Goal: Task Accomplishment & Management: Manage account settings

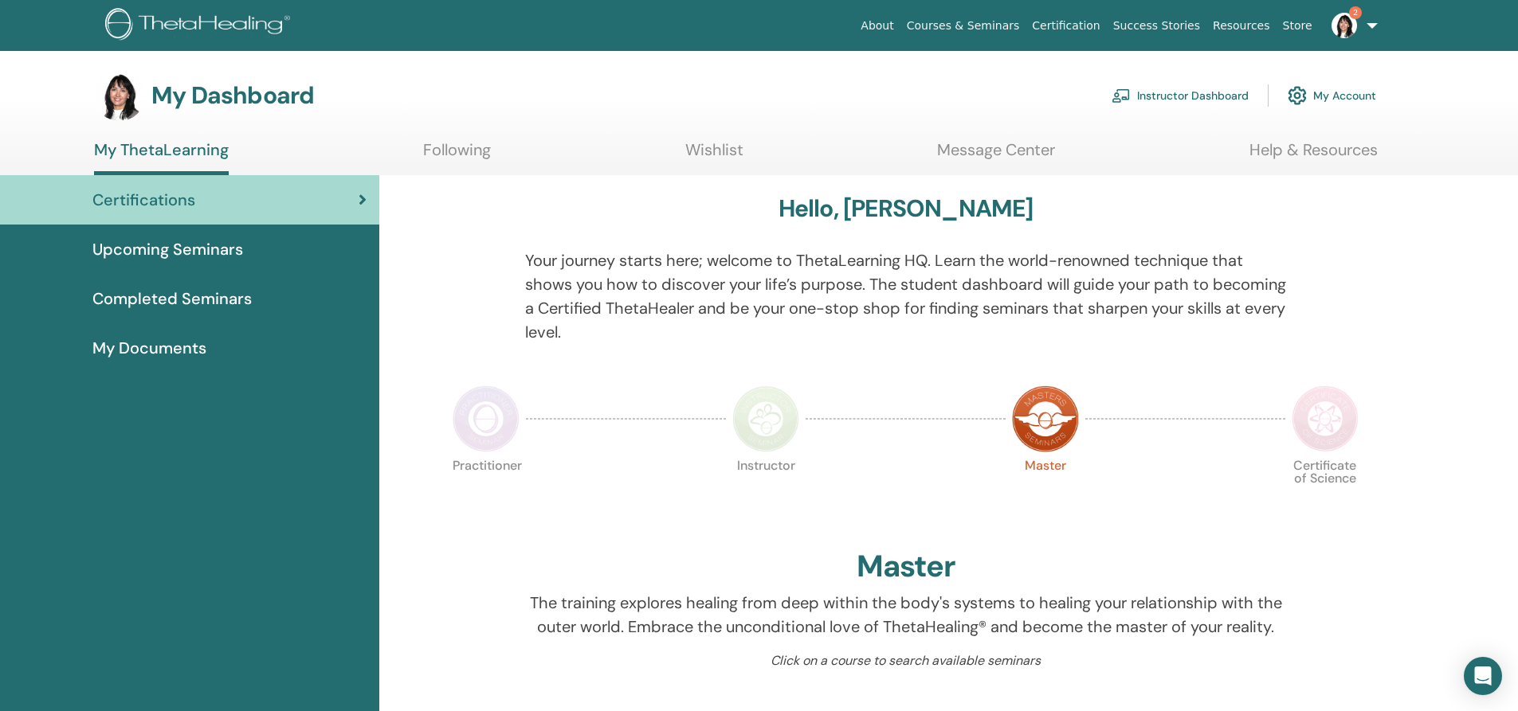
click at [1162, 91] on link "Instructor Dashboard" at bounding box center [1179, 95] width 137 height 35
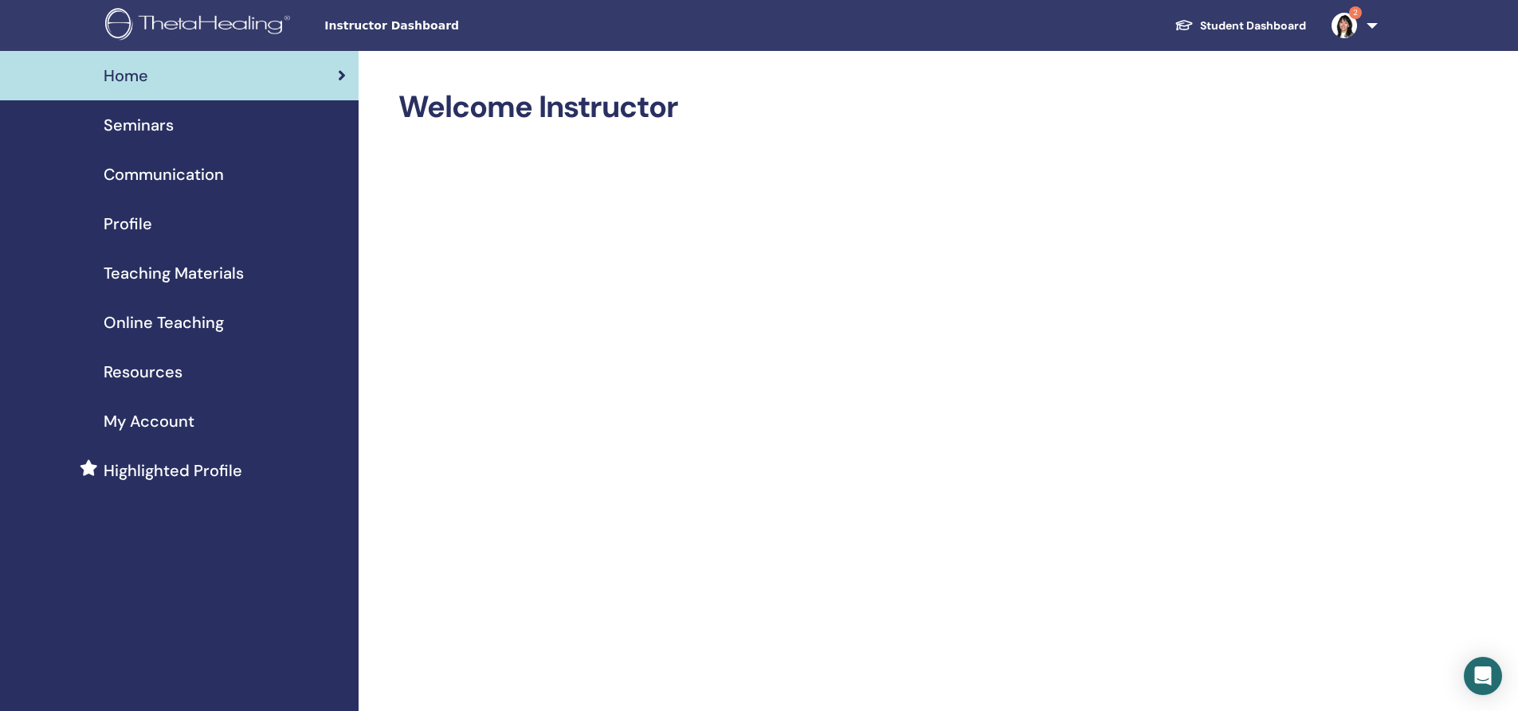
click at [124, 123] on span "Seminars" at bounding box center [139, 125] width 70 height 24
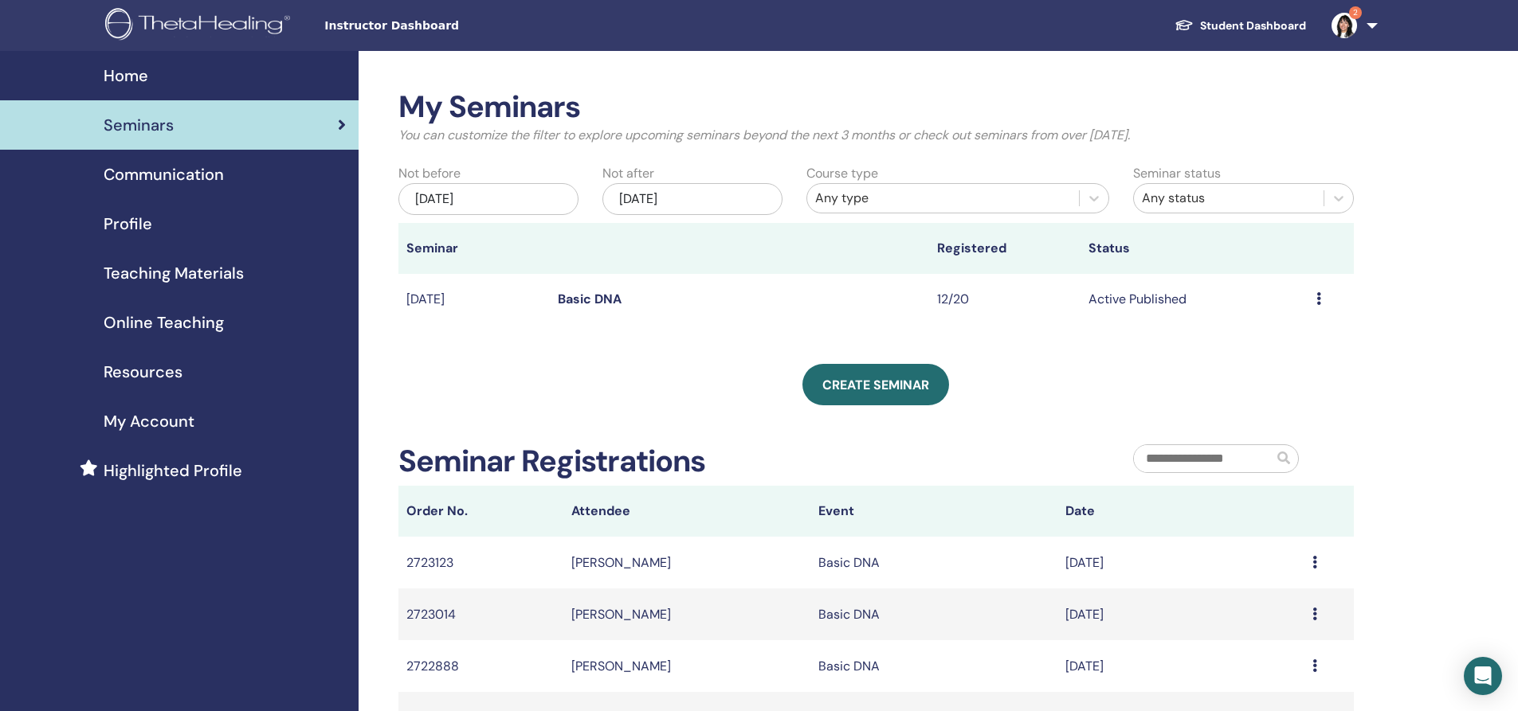
click at [586, 292] on link "Basic DNA" at bounding box center [590, 299] width 64 height 17
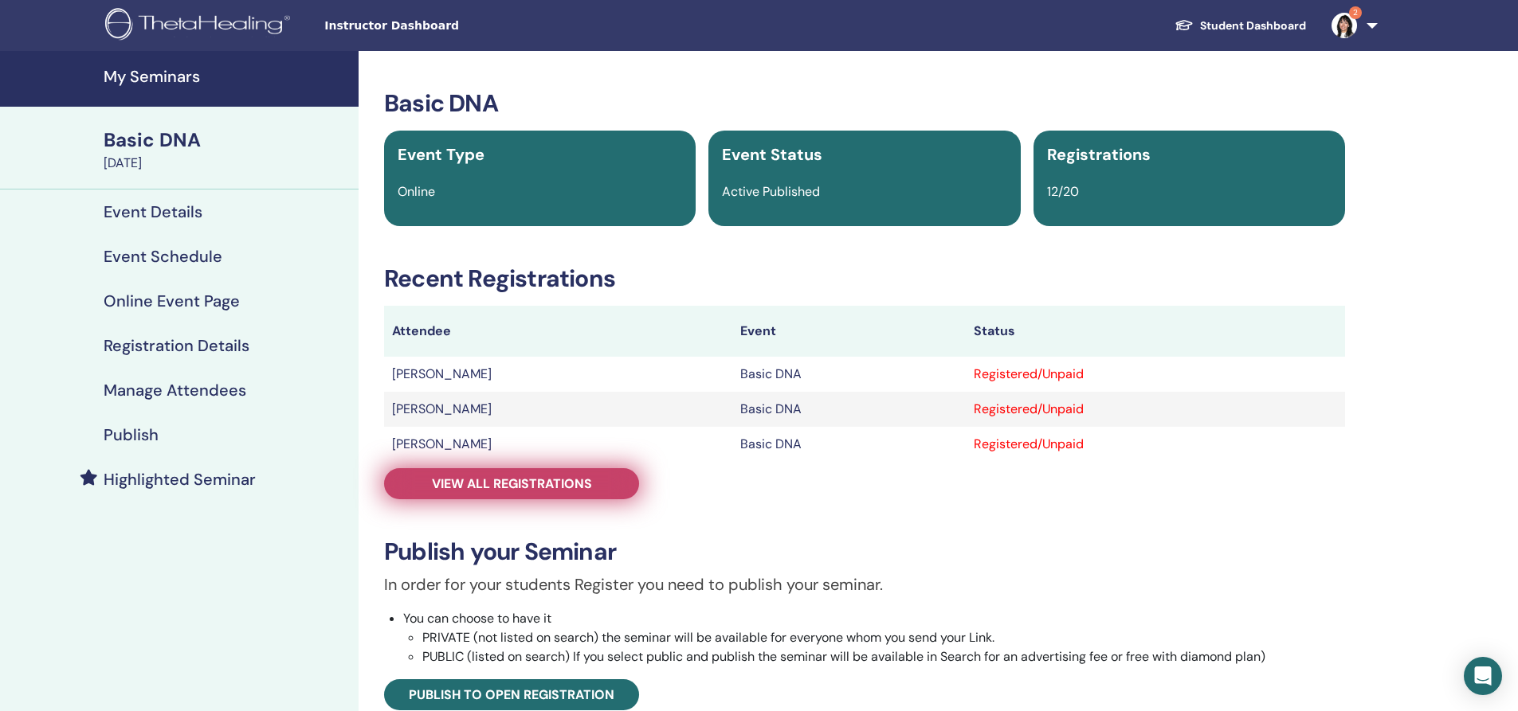
click at [521, 483] on span "View all registrations" at bounding box center [512, 484] width 160 height 17
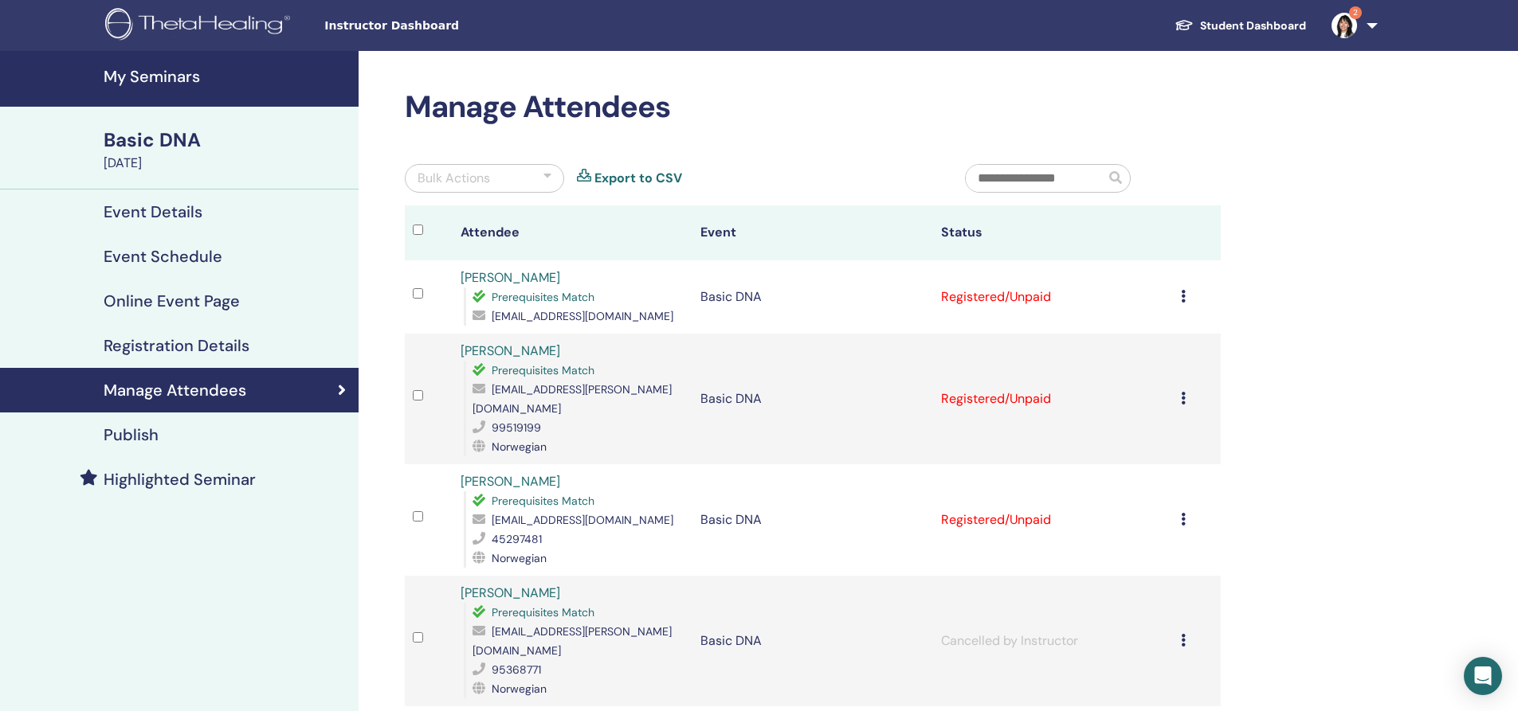
click at [168, 72] on h4 "My Seminars" at bounding box center [226, 76] width 245 height 19
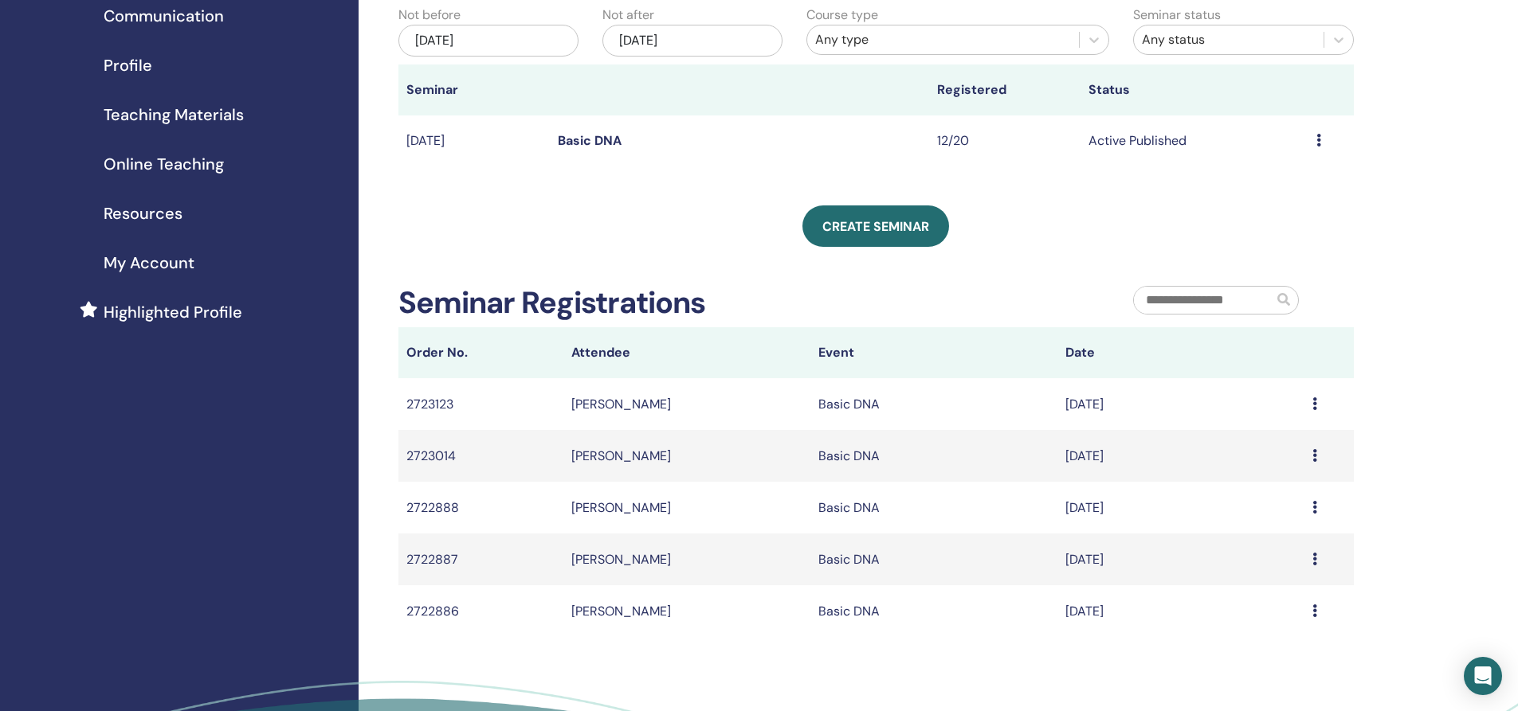
scroll to position [159, 0]
click at [581, 139] on link "Basic DNA" at bounding box center [590, 139] width 64 height 17
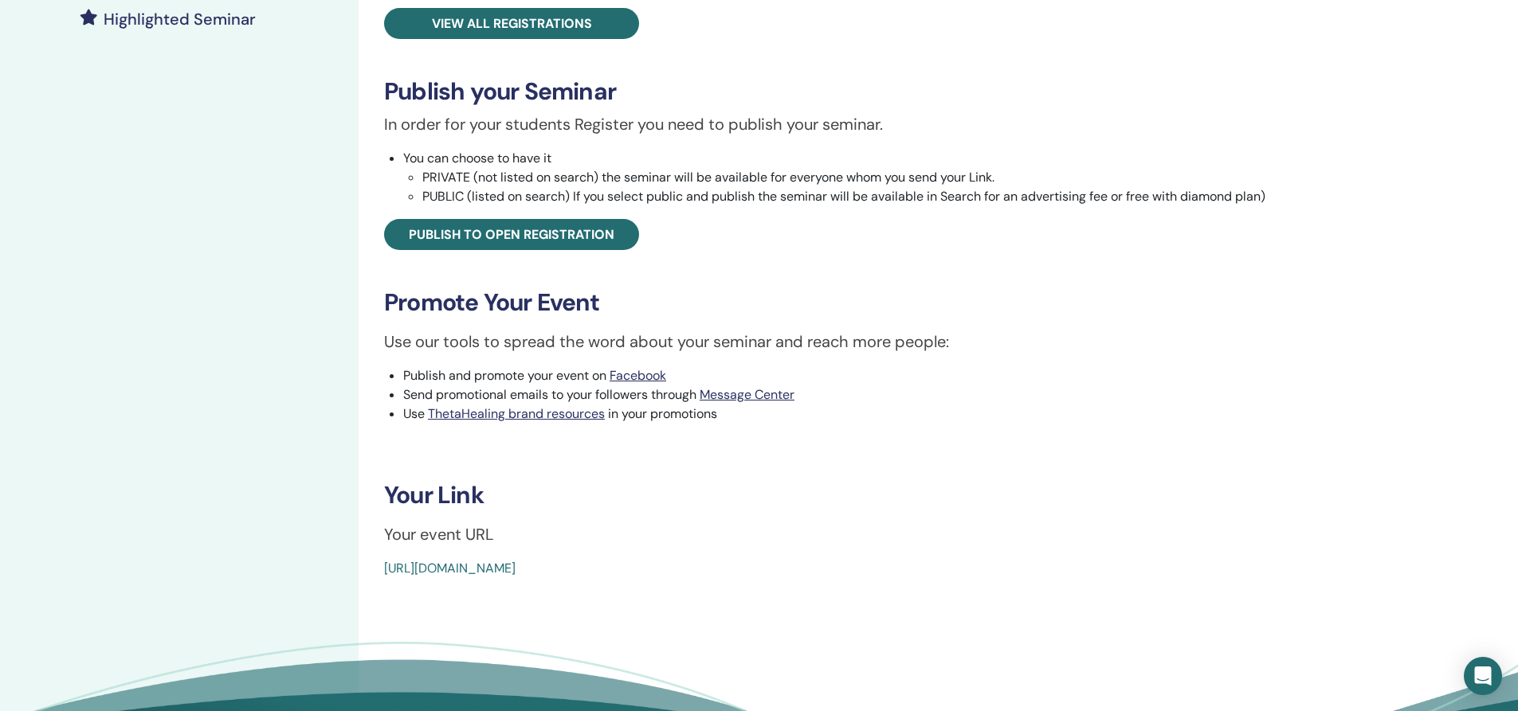
scroll to position [478, 0]
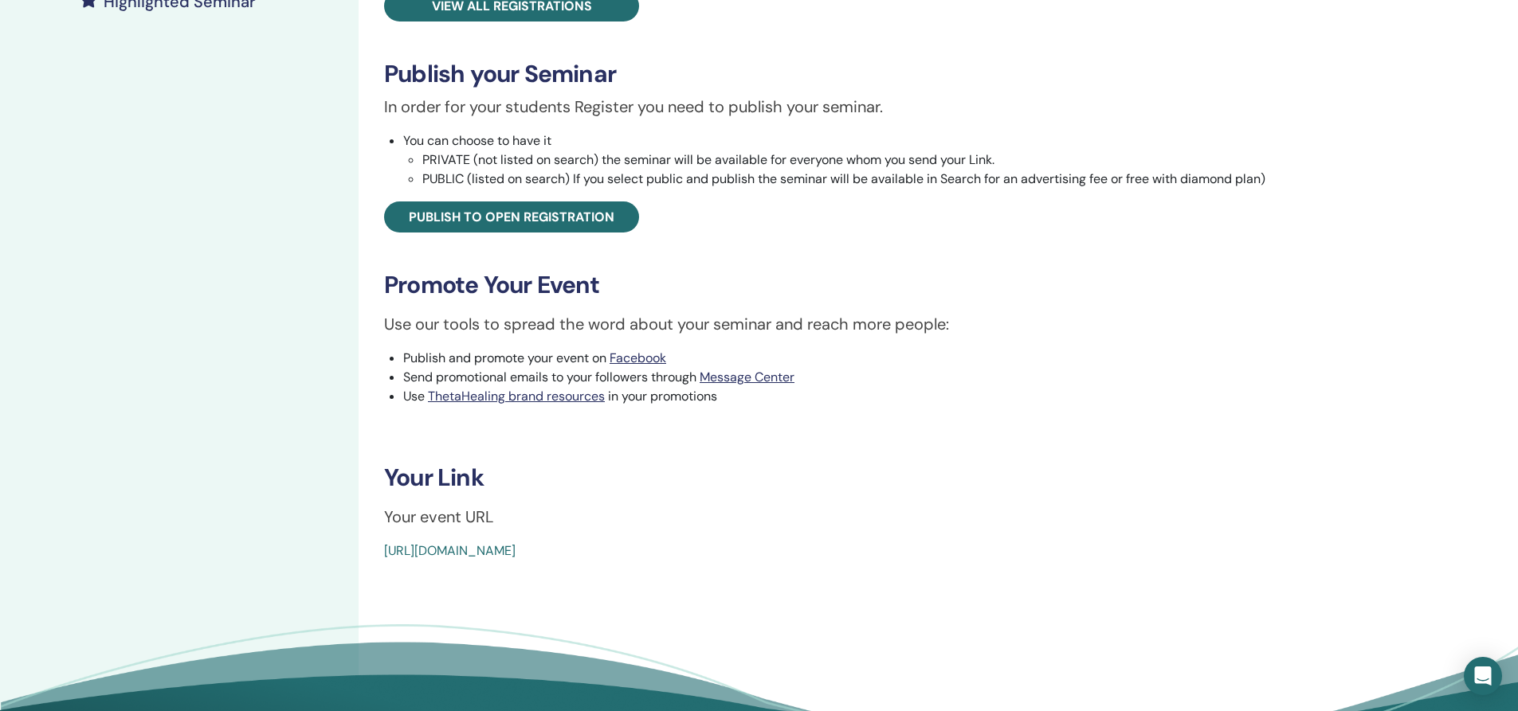
drag, startPoint x: 770, startPoint y: 555, endPoint x: 382, endPoint y: 558, distance: 388.8
click at [382, 558] on div "Basic DNA Event Type Online Event Status Active Published Registrations 12/20 R…" at bounding box center [864, 86] width 993 height 950
copy link "[URL][DOMAIN_NAME]"
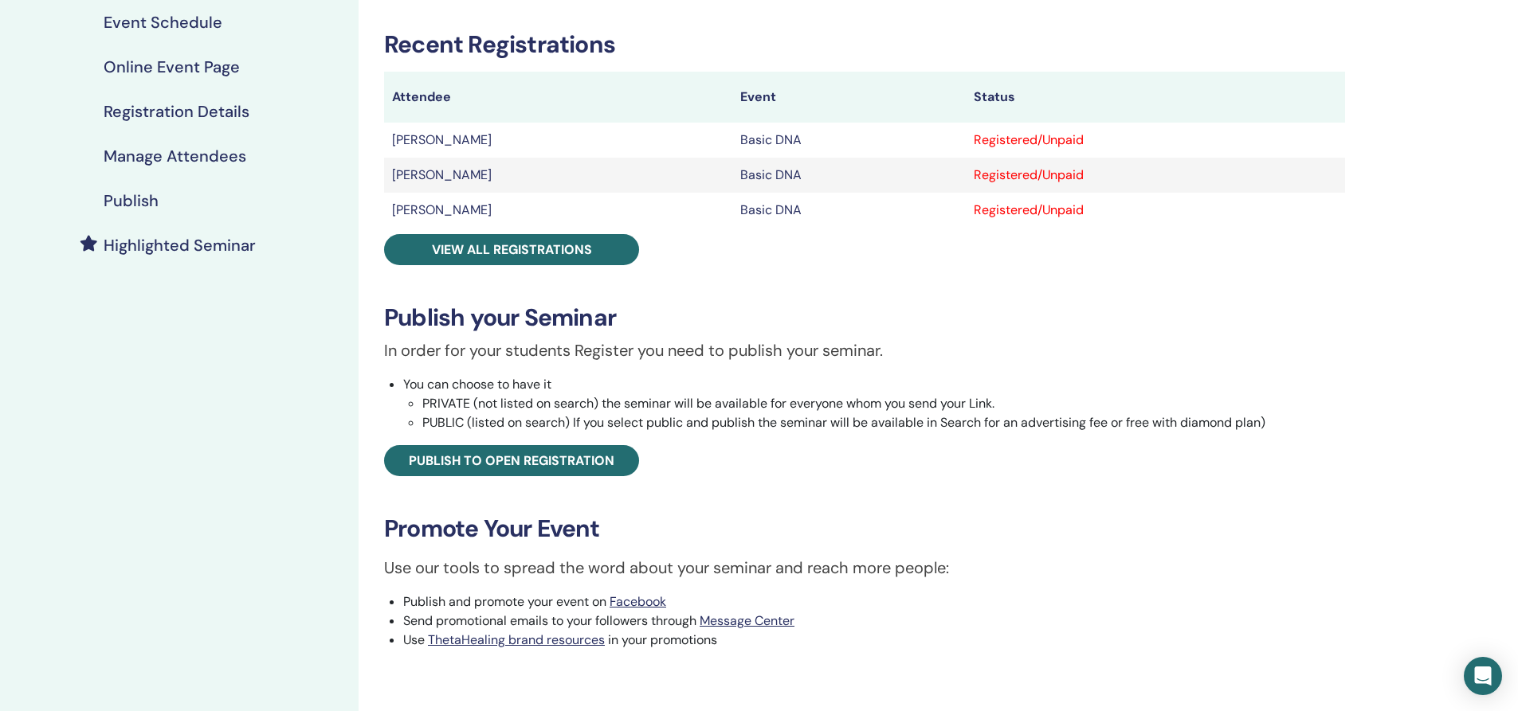
scroll to position [0, 0]
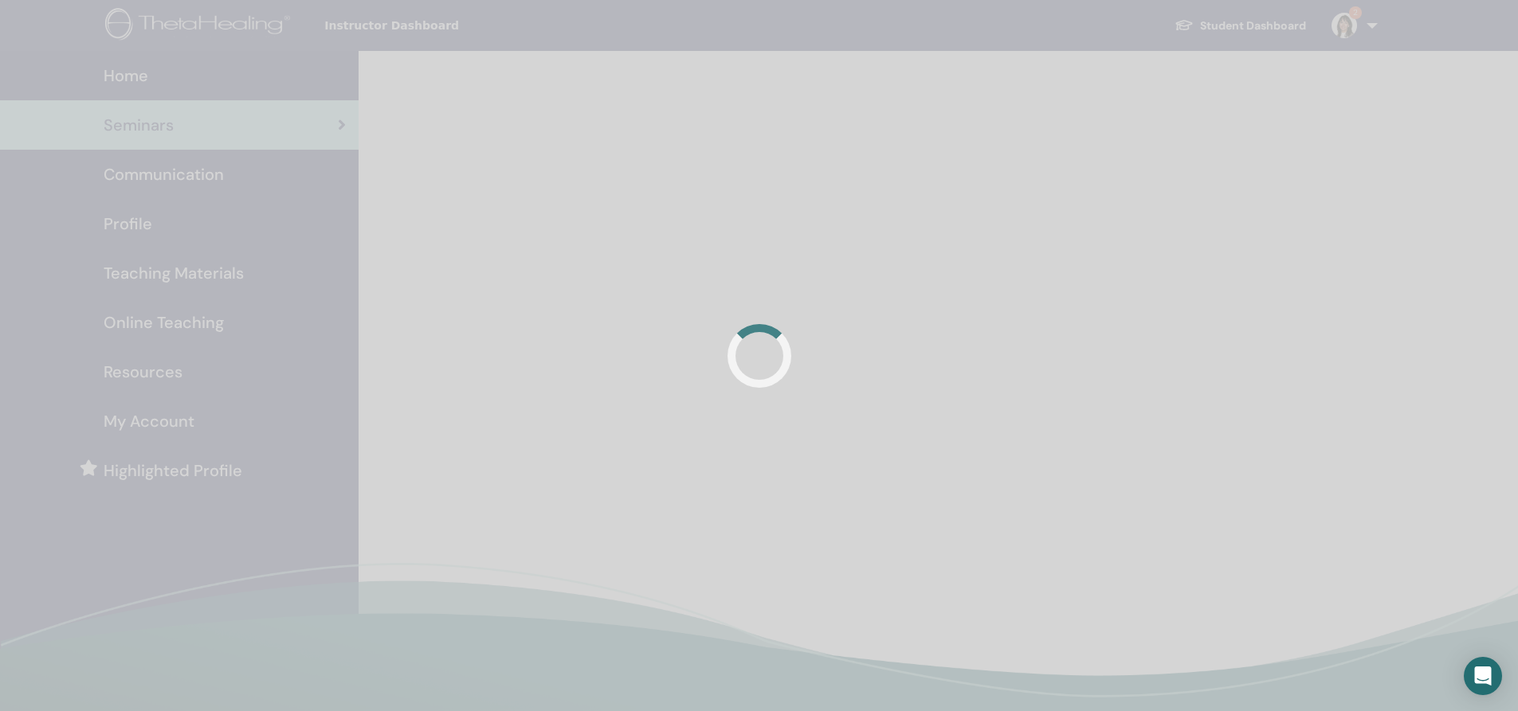
scroll to position [159, 0]
